Goal: Transaction & Acquisition: Register for event/course

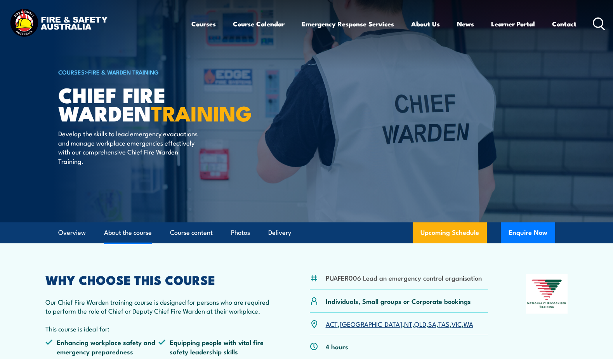
click at [130, 233] on link "About the course" at bounding box center [128, 233] width 48 height 21
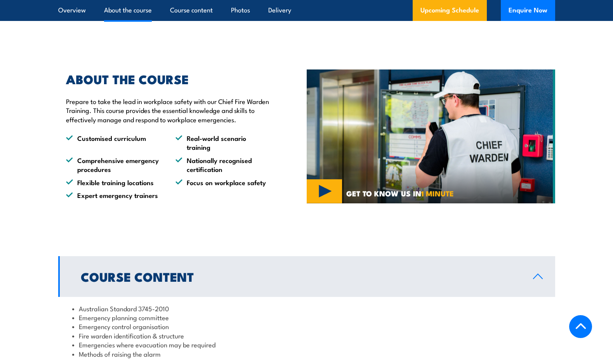
scroll to position [508, 0]
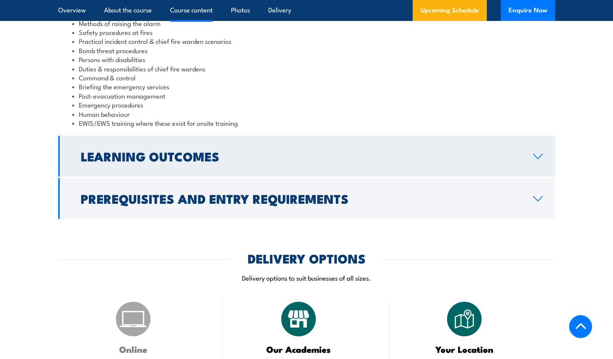
click at [172, 151] on h2 "Learning Outcomes" at bounding box center [301, 156] width 440 height 11
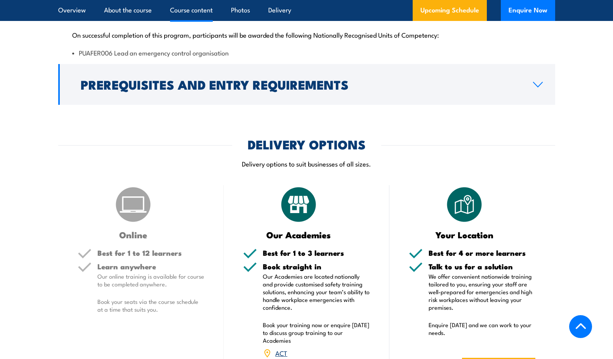
scroll to position [804, 0]
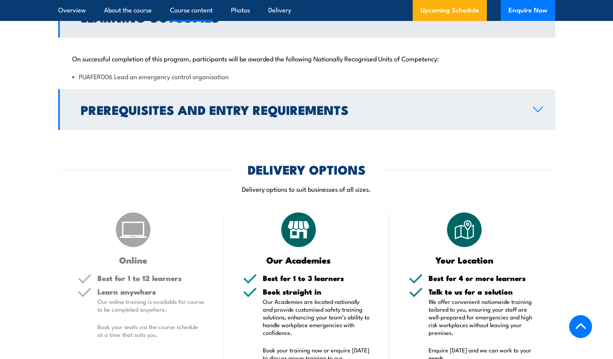
click at [179, 122] on link "Prerequisites and Entry Requirements" at bounding box center [306, 109] width 497 height 41
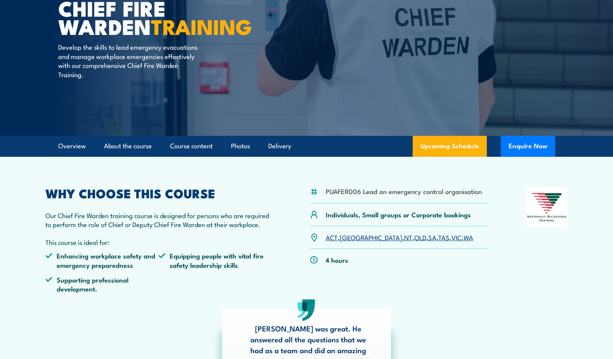
scroll to position [0, 0]
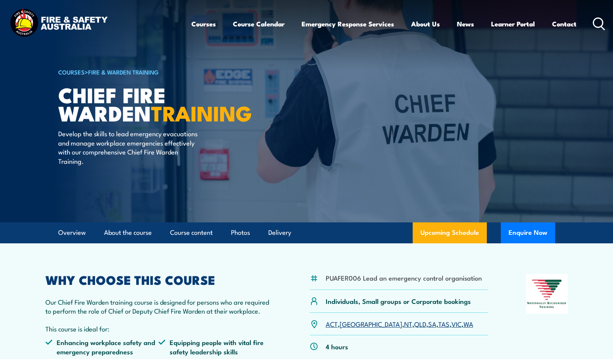
click at [240, 241] on link "Photos" at bounding box center [240, 233] width 19 height 21
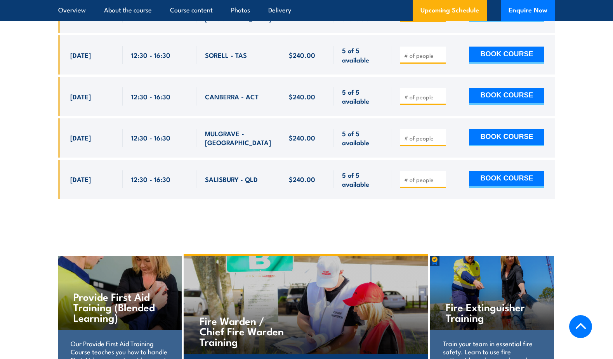
scroll to position [3355, 0]
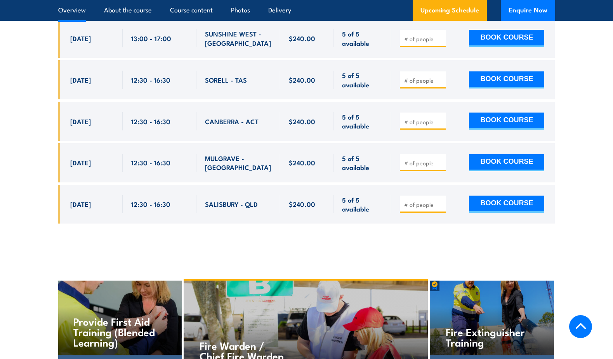
click at [84, 15] on link "Overview" at bounding box center [72, 10] width 28 height 21
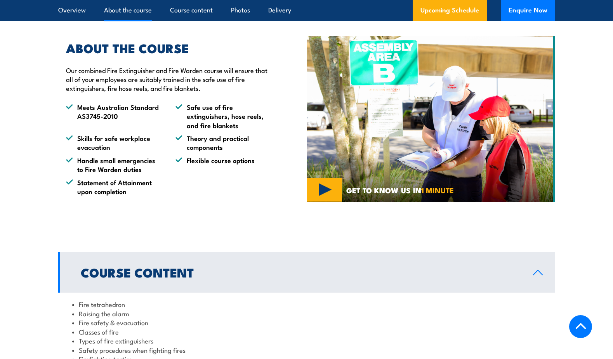
scroll to position [425, 0]
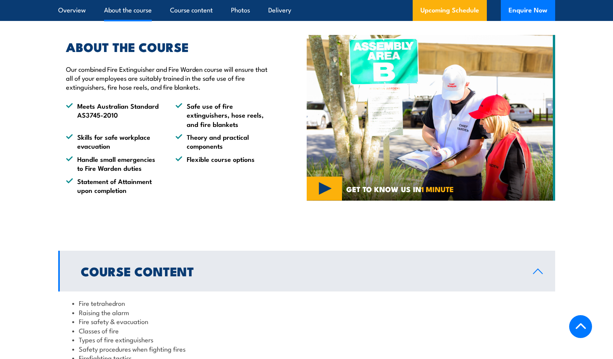
click at [327, 185] on img at bounding box center [431, 118] width 249 height 166
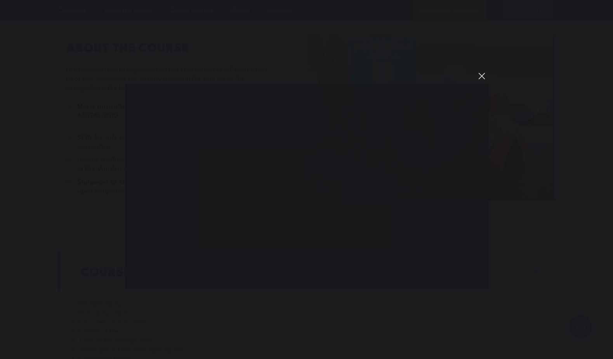
click at [485, 73] on button "You can close this modal content with the ESC key" at bounding box center [482, 76] width 13 height 13
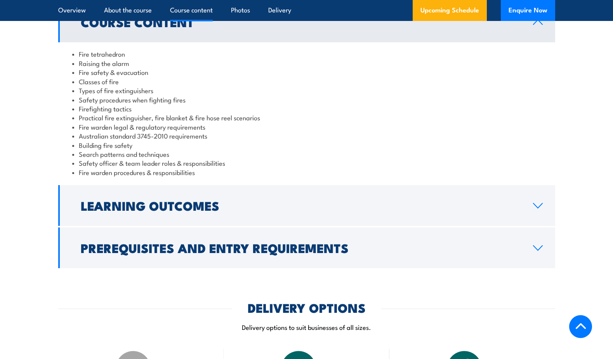
scroll to position [672, 0]
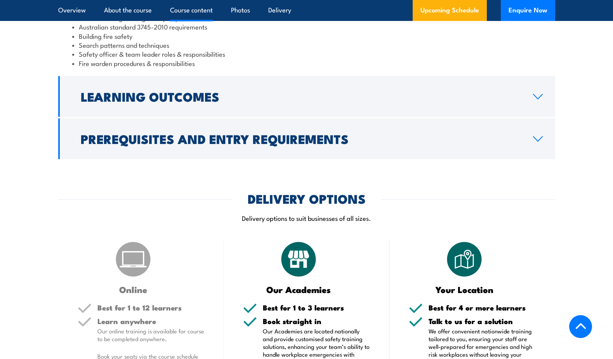
click at [174, 93] on h2 "Learning Outcomes" at bounding box center [301, 96] width 440 height 11
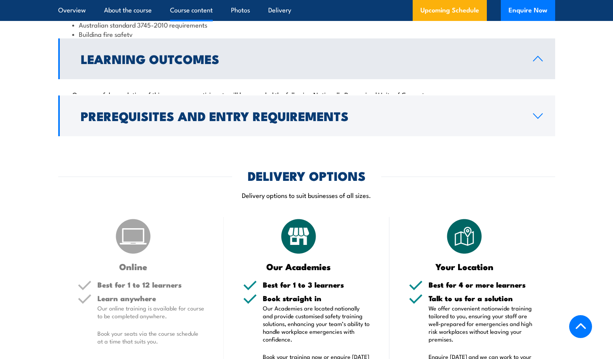
scroll to position [718, 0]
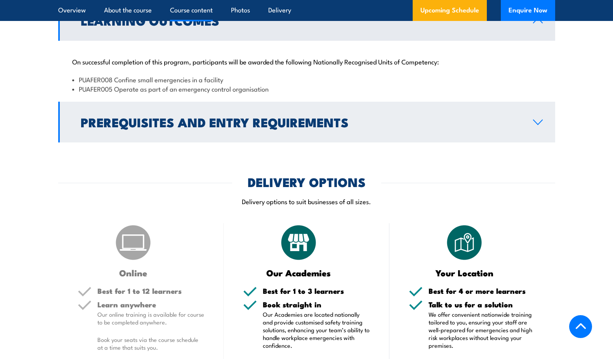
click at [237, 117] on h2 "Prerequisites and Entry Requirements" at bounding box center [301, 122] width 440 height 11
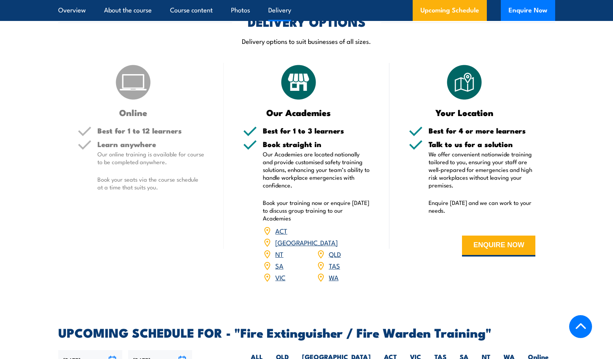
scroll to position [890, 0]
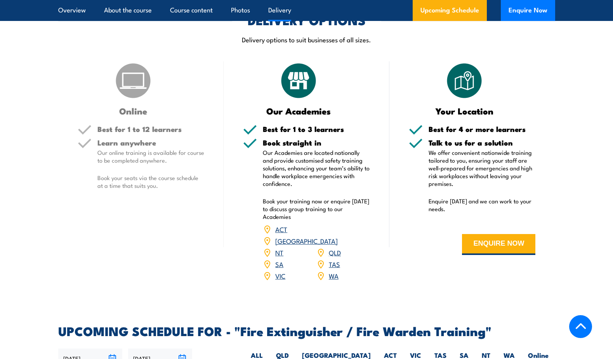
click at [141, 151] on p "Our online training is available for course to be completed anywhere." at bounding box center [151, 157] width 107 height 16
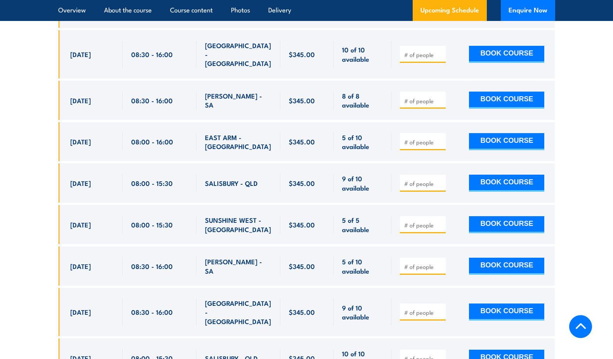
scroll to position [1700, 0]
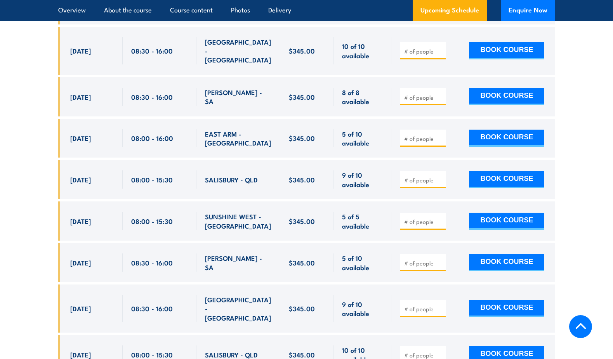
click at [427, 218] on input "number" at bounding box center [423, 222] width 39 height 8
type input "1"
click at [440, 218] on input "1" at bounding box center [423, 222] width 39 height 8
click at [535, 213] on button "BOOK COURSE" at bounding box center [506, 221] width 75 height 17
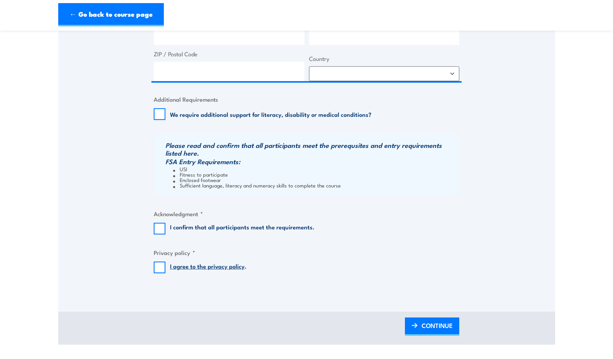
scroll to position [76, 0]
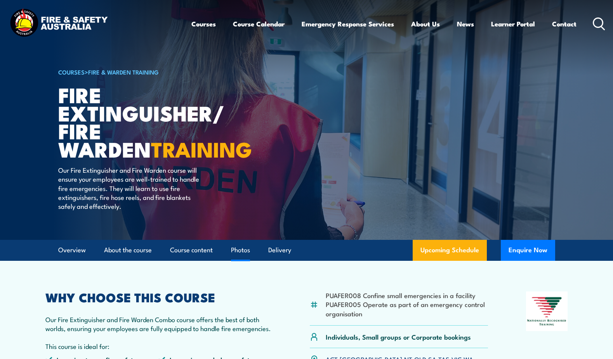
click at [242, 248] on link "Photos" at bounding box center [240, 250] width 19 height 21
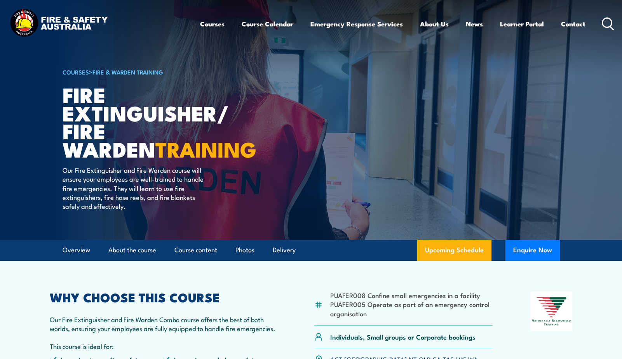
click at [83, 280] on article "PUAFER008 Confine small emergencies in a facility PUAFER005 Operate as part of …" at bounding box center [311, 337] width 544 height 152
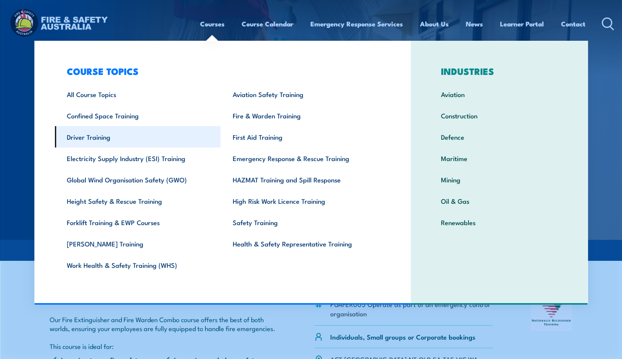
click at [130, 130] on link "Driver Training" at bounding box center [138, 136] width 166 height 21
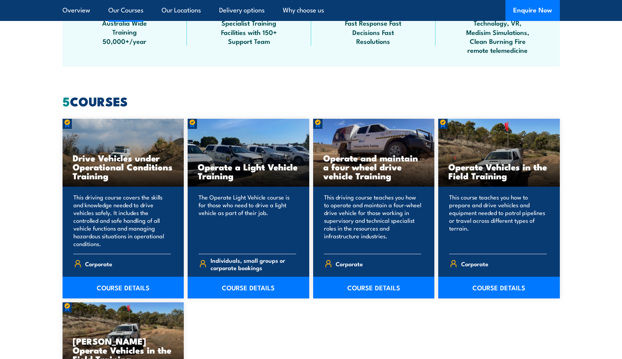
scroll to position [594, 0]
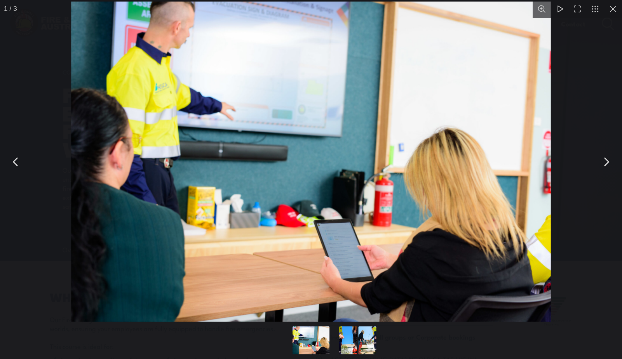
click at [617, 15] on button "You can close this modal content with the ESC key" at bounding box center [613, 9] width 18 height 18
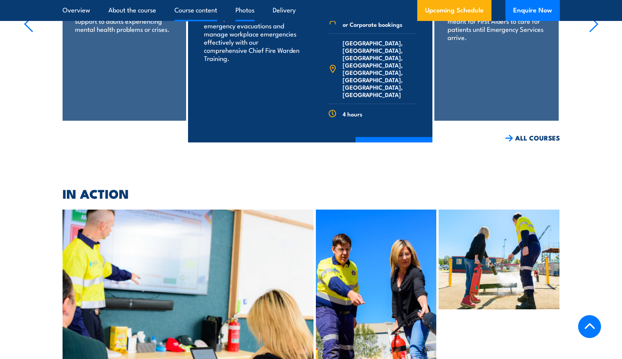
click at [196, 6] on link "Course content" at bounding box center [195, 10] width 43 height 21
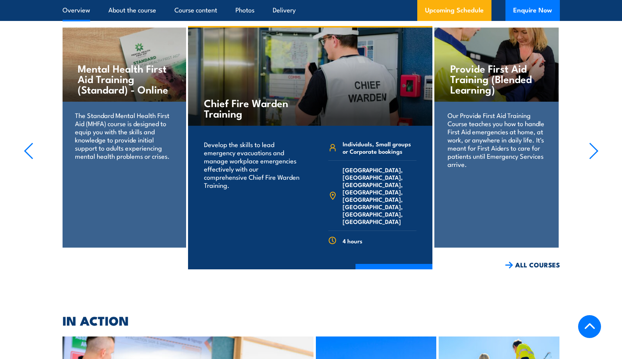
click at [70, 7] on link "Overview" at bounding box center [77, 10] width 28 height 21
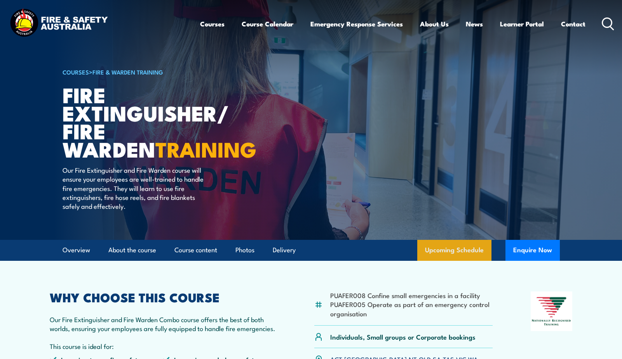
click at [455, 246] on link "Upcoming Schedule" at bounding box center [454, 250] width 74 height 21
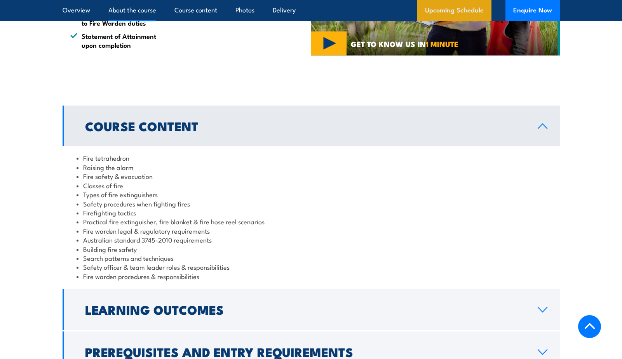
scroll to position [518, 0]
